Goal: Transaction & Acquisition: Purchase product/service

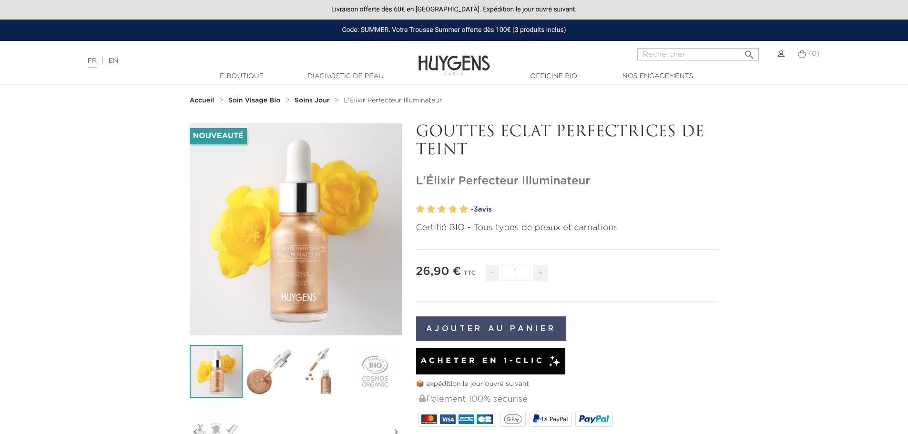
click at [481, 329] on button "Ajouter au panier" at bounding box center [491, 328] width 150 height 25
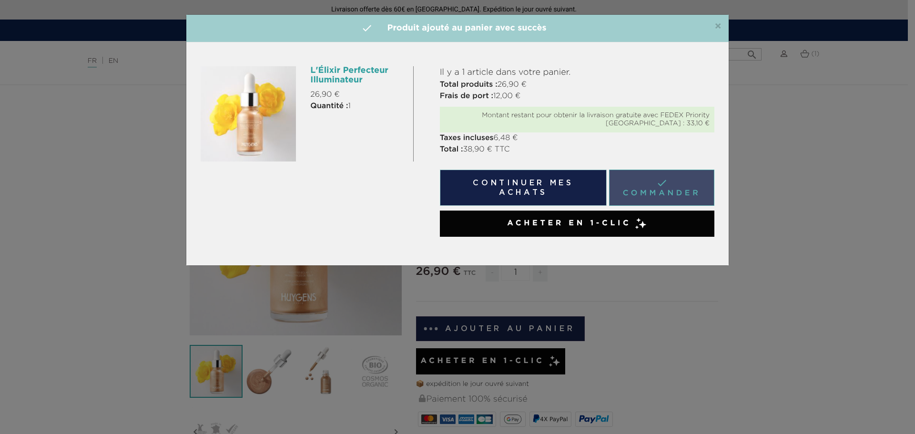
click at [665, 183] on link " Commander" at bounding box center [661, 188] width 105 height 36
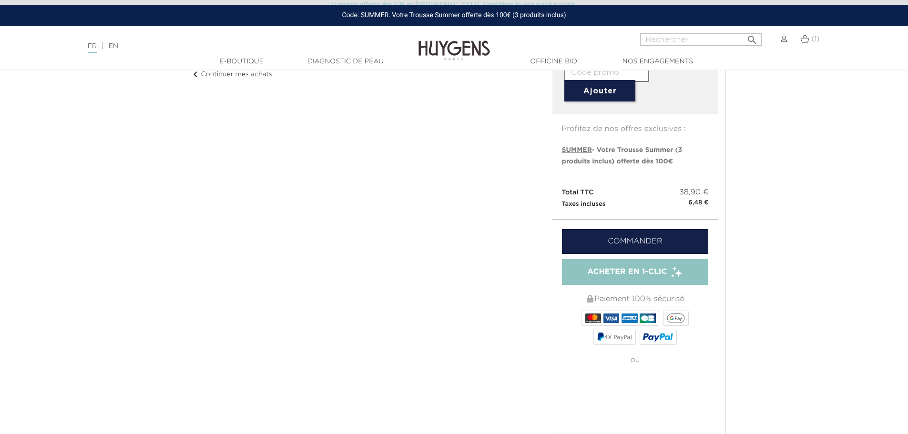
scroll to position [191, 0]
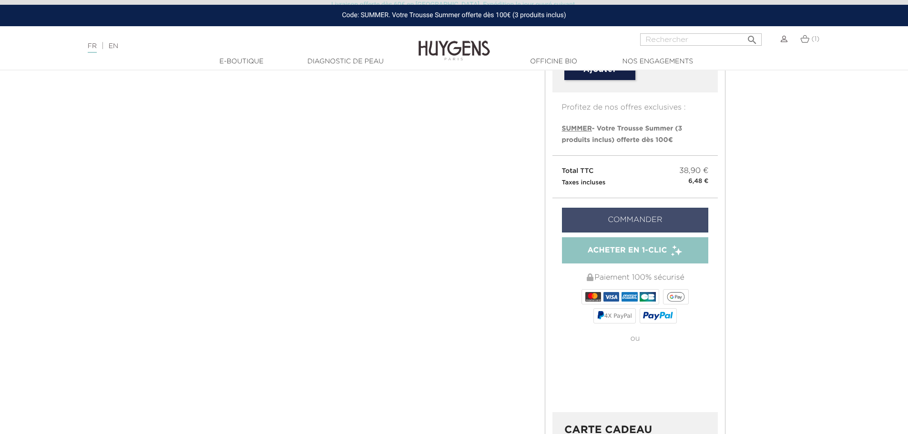
click at [633, 218] on link "Commander" at bounding box center [635, 220] width 147 height 25
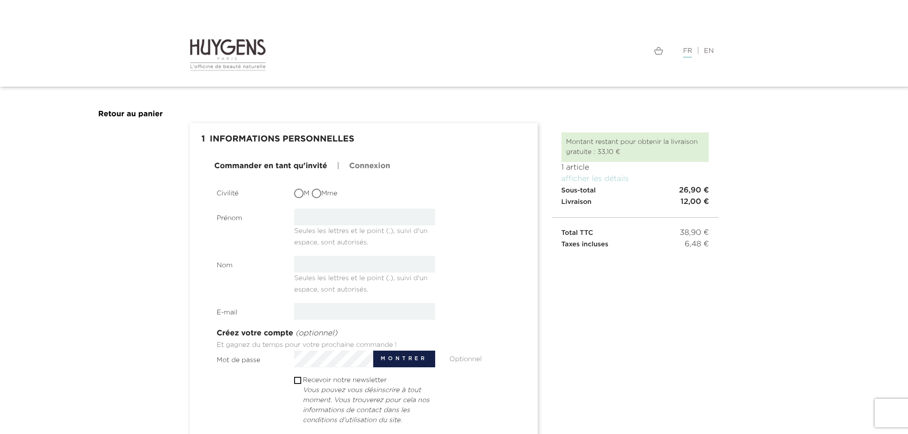
click at [321, 194] on div "Commander en tant qu'invité | Connexion Civilité M Mme Prénom Seules les lettre…" at bounding box center [363, 350] width 333 height 378
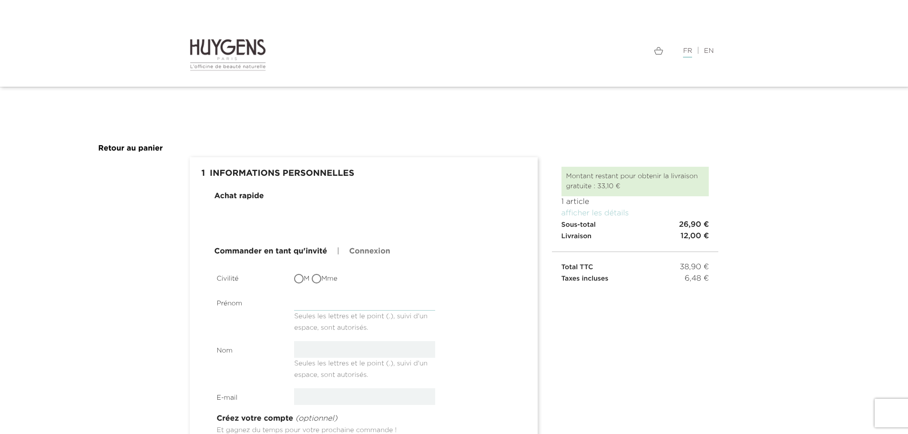
click at [301, 303] on input "text" at bounding box center [364, 302] width 141 height 17
type input "[PERSON_NAME]"
click at [310, 349] on input "text" at bounding box center [364, 349] width 141 height 17
type input "Ruf"
click at [307, 397] on input "email" at bounding box center [364, 396] width 141 height 17
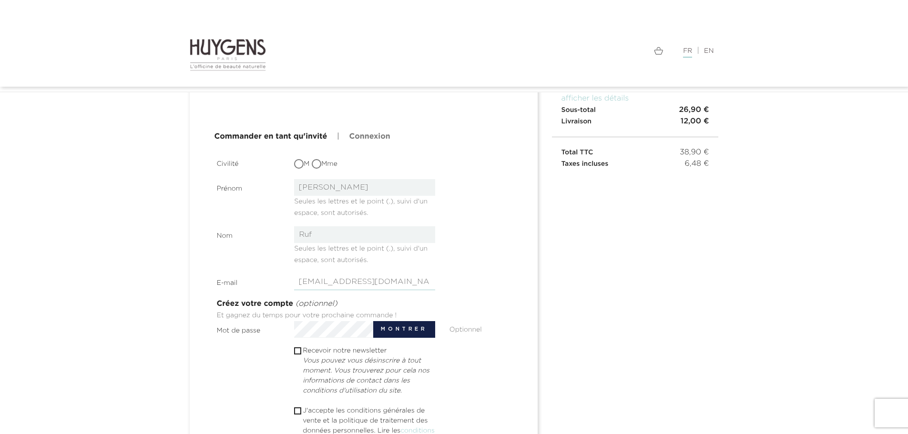
scroll to position [95, 0]
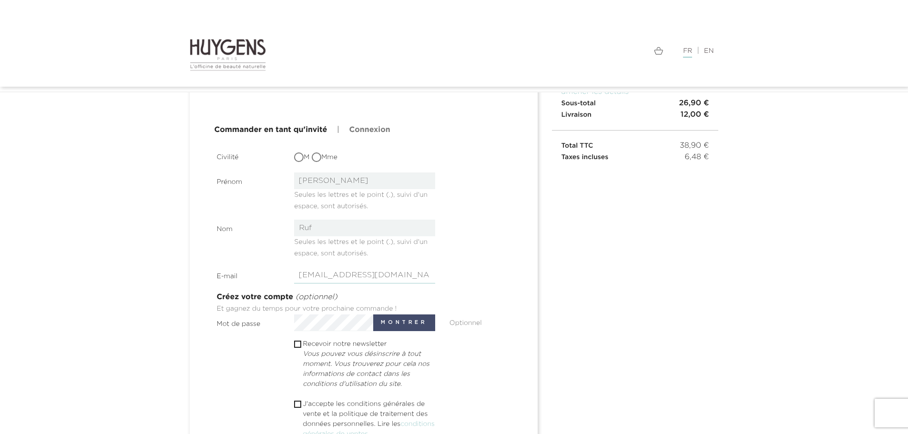
type input "copywcatherineruf@gmail.com"
click at [401, 322] on button "Montrer" at bounding box center [403, 322] width 61 height 17
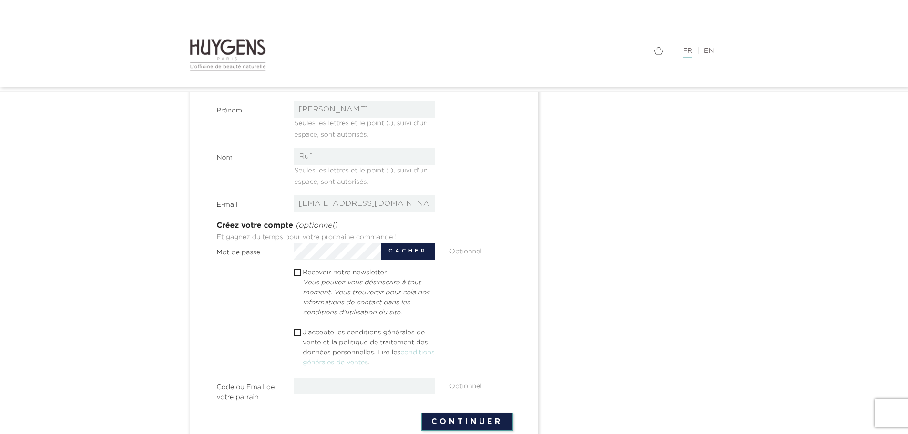
scroll to position [191, 0]
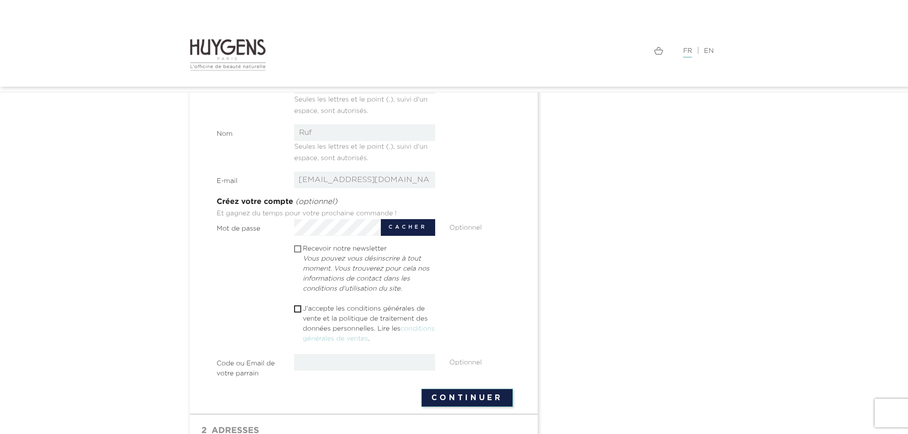
click at [295, 249] on input "checkbox" at bounding box center [297, 249] width 6 height 6
checkbox input "true"
click at [297, 307] on input "checkbox" at bounding box center [297, 309] width 6 height 6
checkbox input "true"
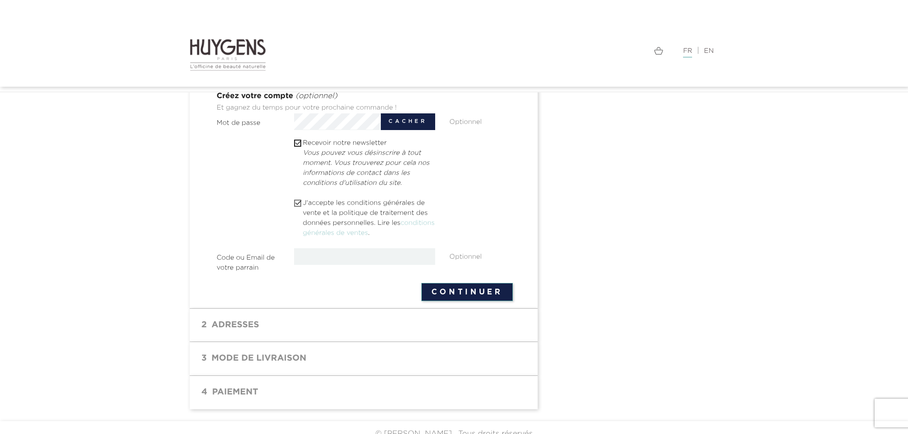
scroll to position [309, 0]
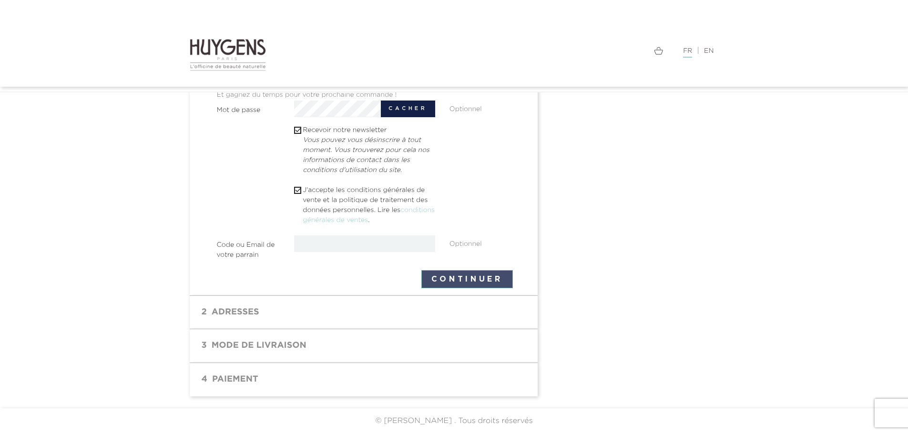
click at [460, 280] on button "Continuer" at bounding box center [466, 279] width 91 height 18
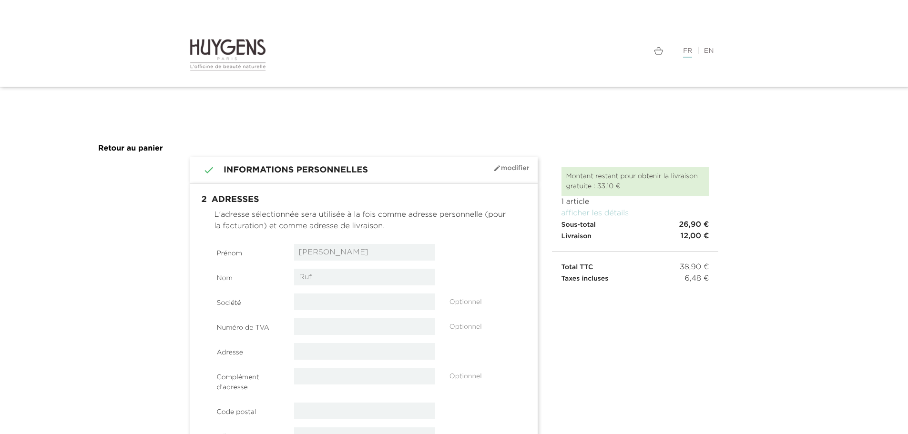
select select "8"
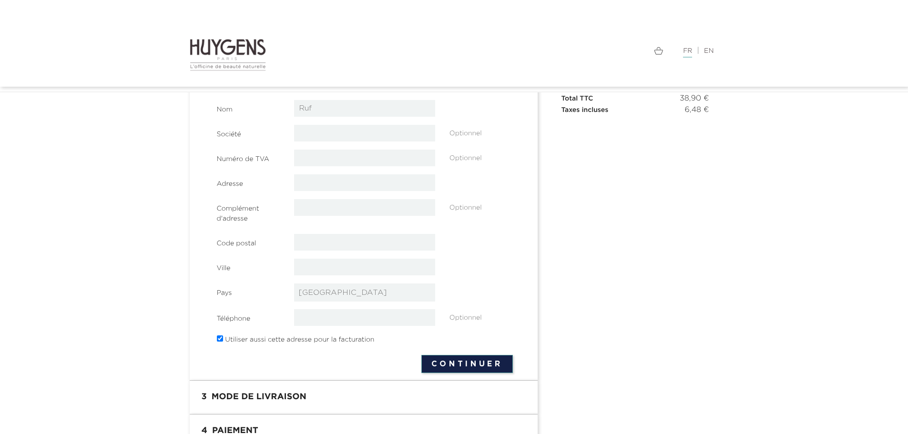
scroll to position [143, 0]
click at [304, 182] on input "text" at bounding box center [364, 182] width 141 height 17
click at [474, 257] on section "Prénom [PERSON_NAME] Nom Ruf Société Optionnel Numéro de TVA" at bounding box center [365, 211] width 296 height 272
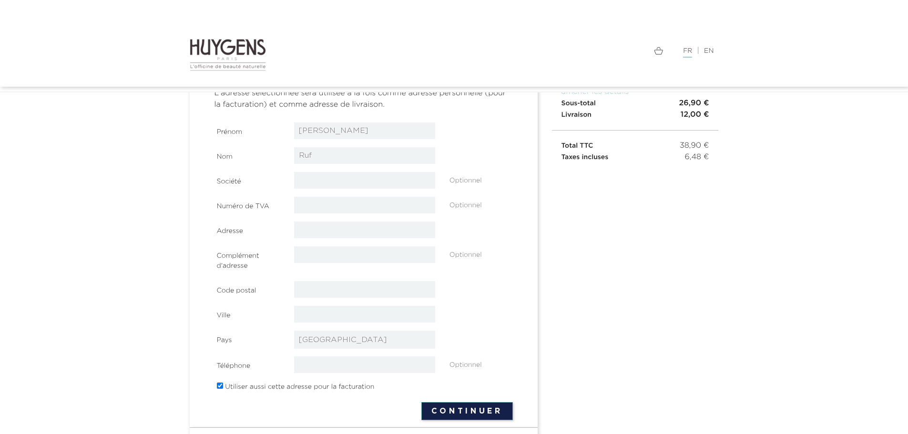
scroll to position [48, 0]
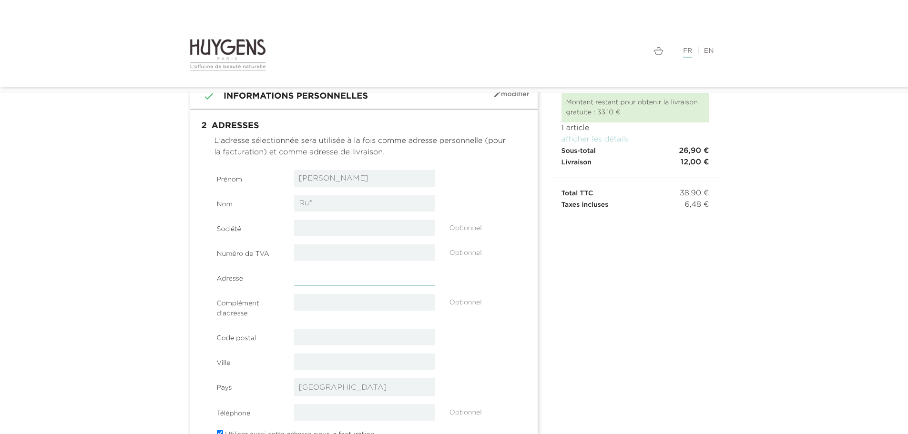
click at [303, 280] on input "text" at bounding box center [364, 277] width 141 height 17
type input "[STREET_ADDRESS]"
click at [304, 333] on input "text" at bounding box center [364, 337] width 141 height 17
type input "66240"
click at [313, 362] on input "text" at bounding box center [364, 361] width 141 height 17
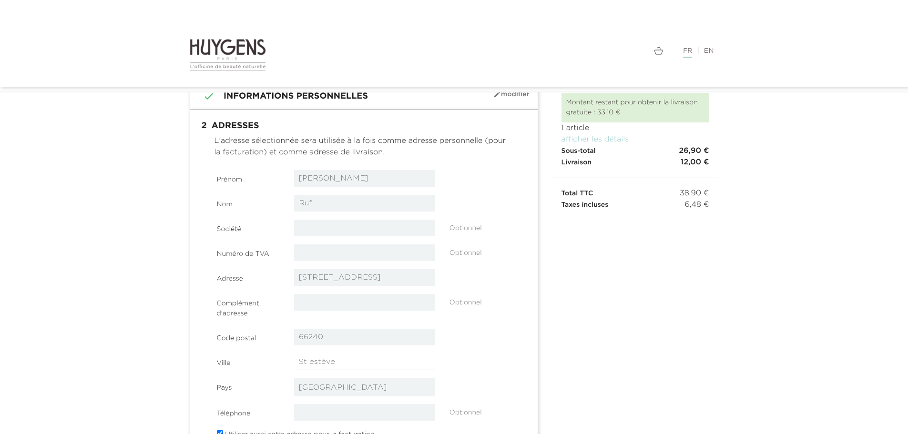
type input "St estève"
click at [494, 358] on div "Ville St estève" at bounding box center [365, 361] width 310 height 17
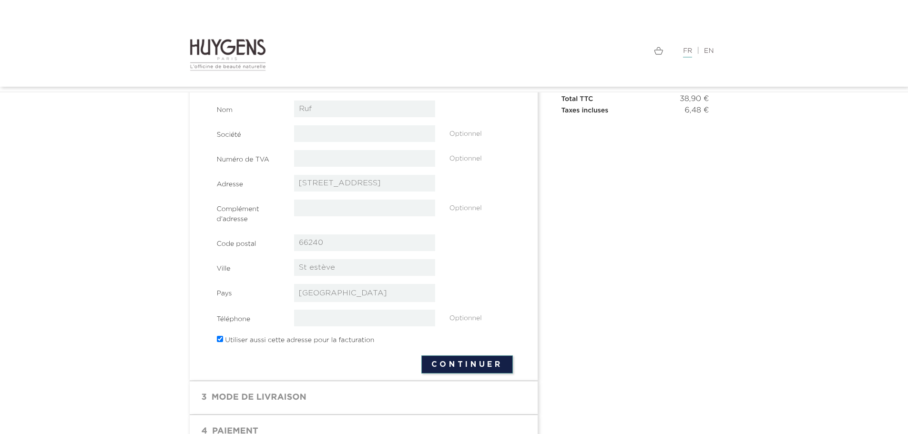
scroll to position [143, 0]
click at [309, 316] on input "tel" at bounding box center [364, 317] width 141 height 17
type input "0658423854"
click at [472, 367] on button "Continuer" at bounding box center [466, 363] width 91 height 18
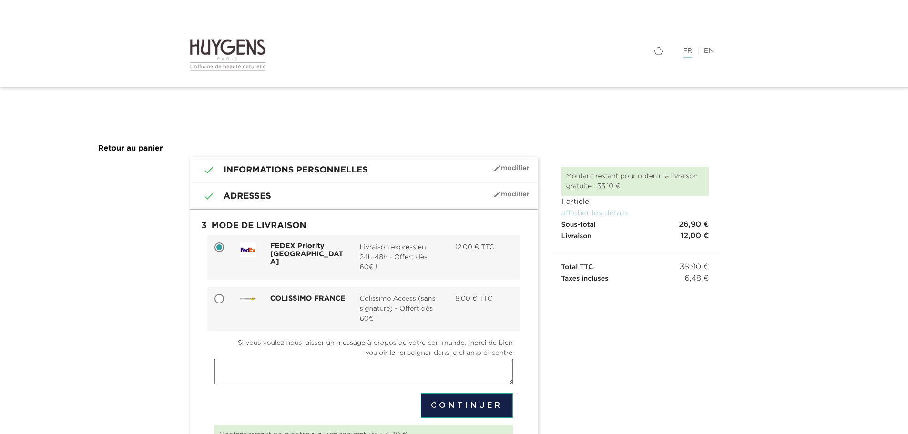
click at [222, 299] on input "COLISSIMO FRANCE Colissimo Access (sans signature) - Offert dès 60€ 8,00 € TTC" at bounding box center [220, 300] width 10 height 10
radio input "true"
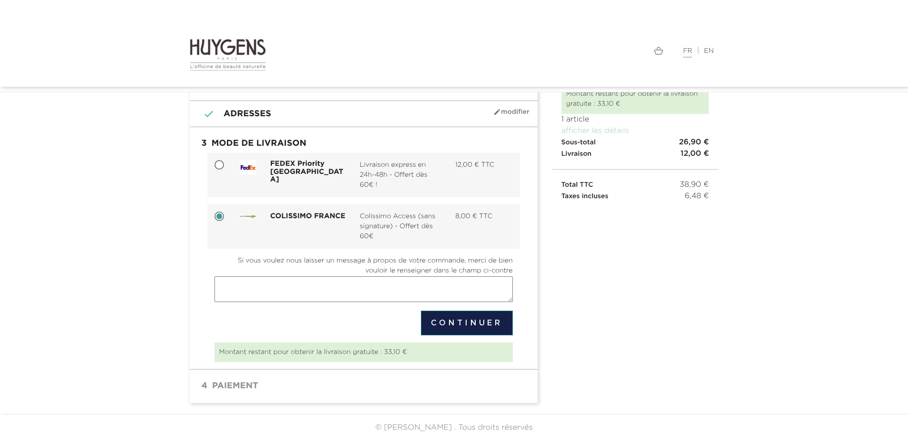
scroll to position [62, 0]
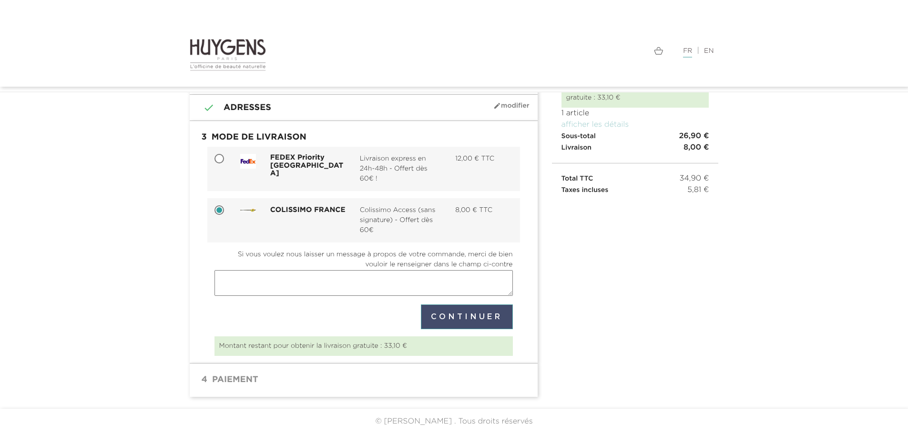
click at [458, 317] on button "Continuer" at bounding box center [467, 316] width 92 height 25
